Goal: Task Accomplishment & Management: Use online tool/utility

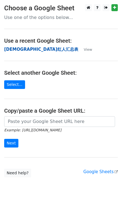
click at [30, 48] on strong "[DEMOGRAPHIC_DATA]红人汇总表" at bounding box center [41, 49] width 74 height 5
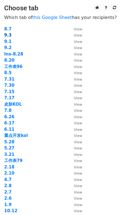
click at [5, 35] on strong "9.3" at bounding box center [8, 35] width 8 height 5
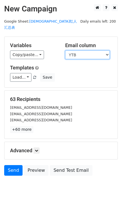
click at [81, 50] on select "DATE KOL ID KOL等级 国家/地区（国家二位代码） 曝光量(K) 粉丝量(/K) 链接 YTB 邮箱 PiC 状态 备注 备注" at bounding box center [87, 54] width 45 height 9
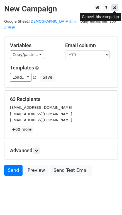
click at [114, 9] on icon at bounding box center [114, 8] width 3 height 4
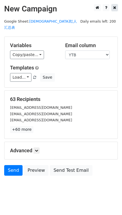
click at [114, 9] on icon at bounding box center [114, 8] width 3 height 4
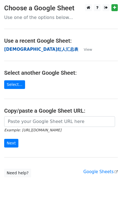
click at [19, 49] on strong "[DEMOGRAPHIC_DATA]红人汇总表" at bounding box center [41, 49] width 74 height 5
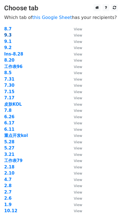
click at [7, 35] on strong "9.3" at bounding box center [8, 35] width 8 height 5
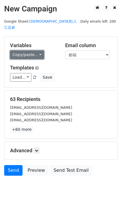
click at [36, 50] on link "Copy/paste..." at bounding box center [27, 54] width 34 height 9
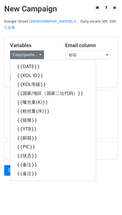
click at [115, 73] on div "Load... Webinar Invitation Order Confirmation Trial Expiration Warning Newslett…" at bounding box center [61, 77] width 110 height 9
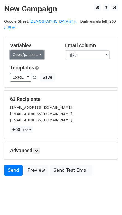
click at [40, 50] on link "Copy/paste..." at bounding box center [27, 54] width 34 height 9
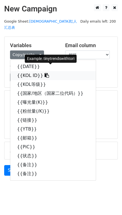
click at [31, 71] on link "{{KOL ID}}" at bounding box center [53, 75] width 86 height 9
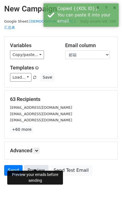
click at [28, 165] on link "Preview" at bounding box center [36, 170] width 25 height 11
